Goal: Transaction & Acquisition: Purchase product/service

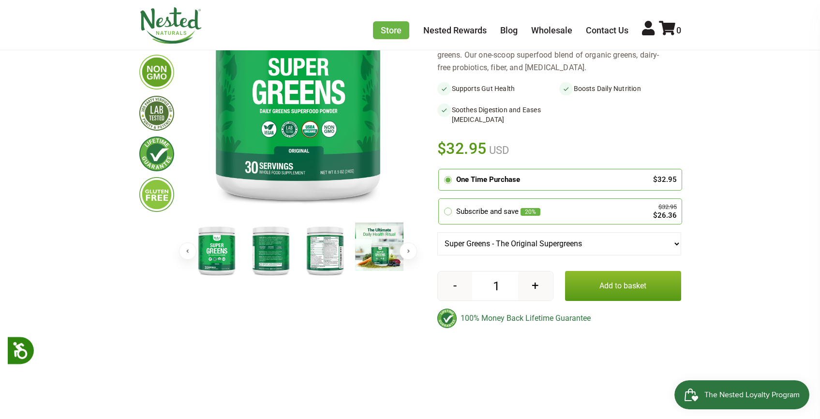
scroll to position [180, 0]
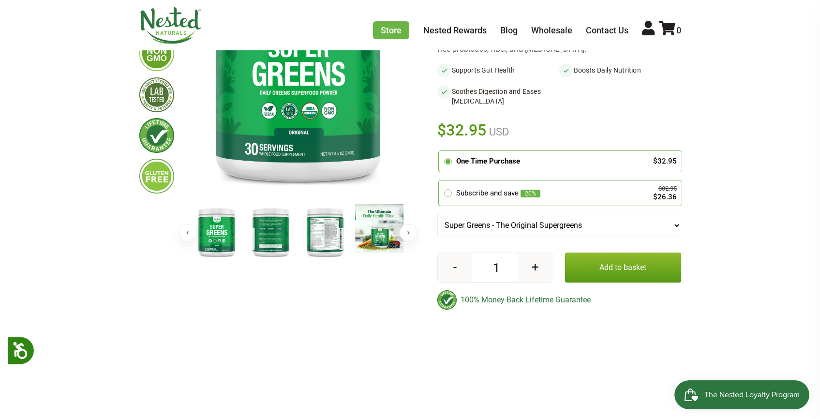
click at [605, 256] on button "Add to basket" at bounding box center [623, 268] width 116 height 30
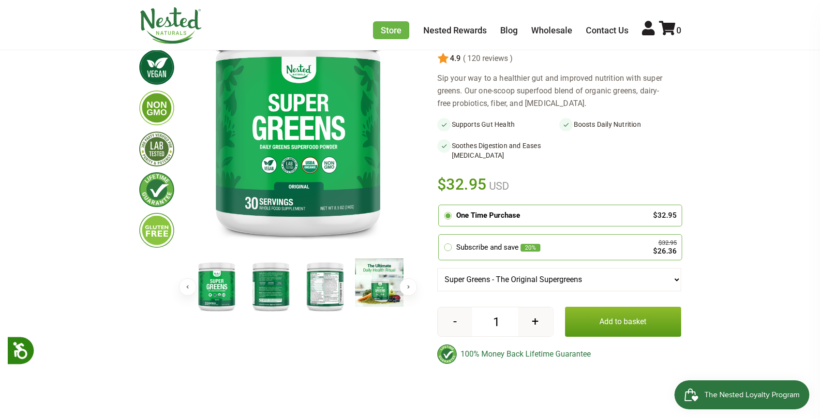
scroll to position [161, 0]
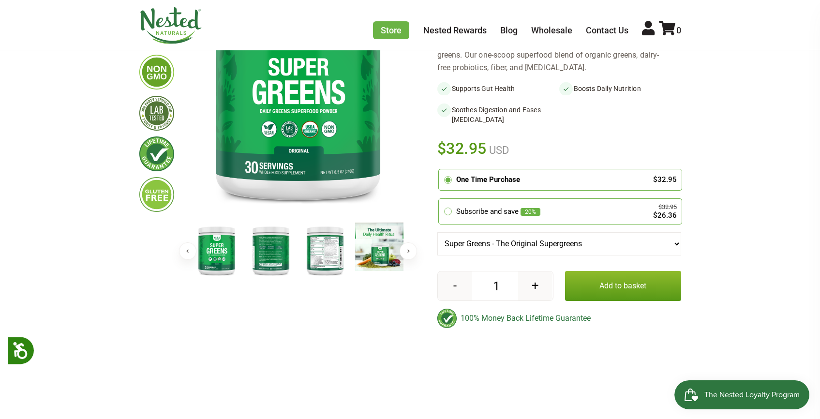
click at [605, 283] on button "Add to basket" at bounding box center [623, 286] width 116 height 30
